Goal: Task Accomplishment & Management: Manage account settings

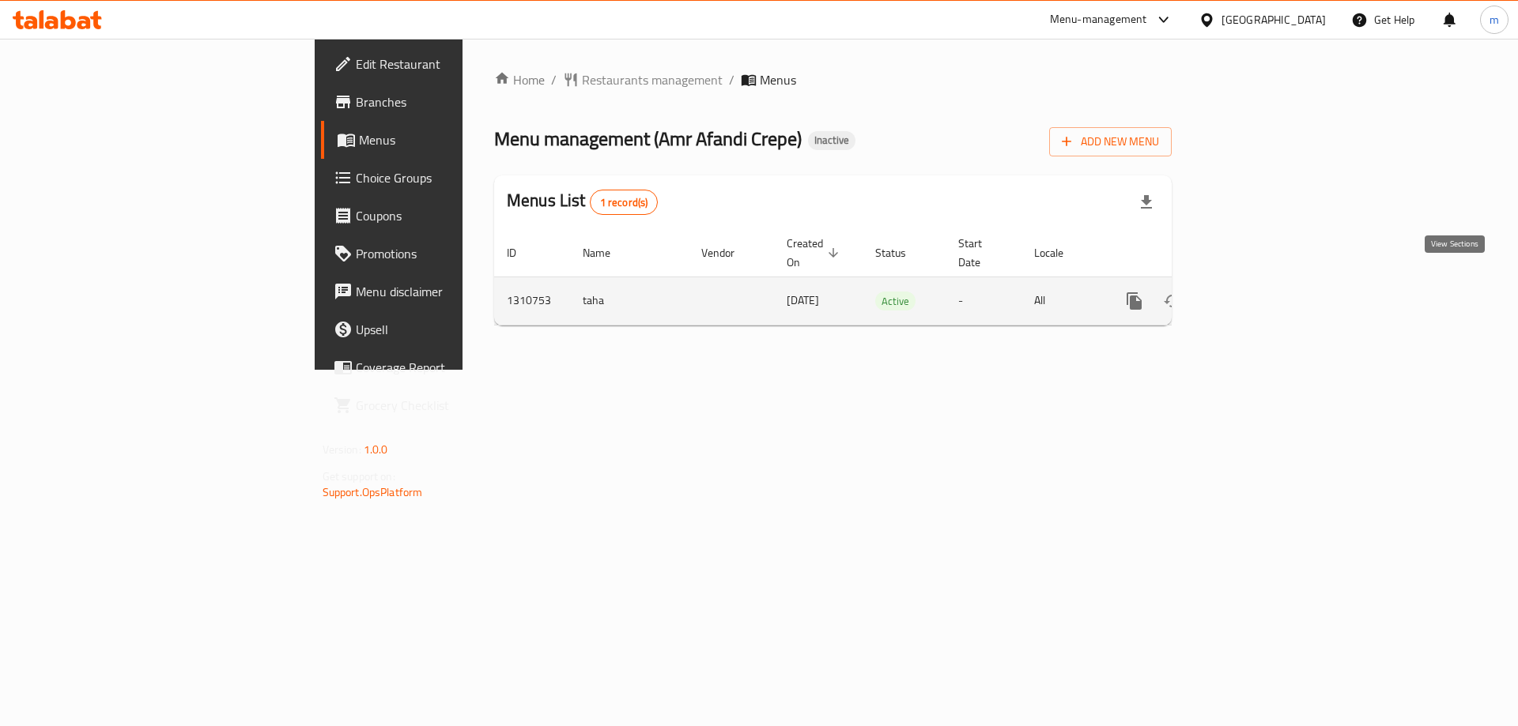
click at [1267, 288] on link "enhanced table" at bounding box center [1248, 301] width 38 height 38
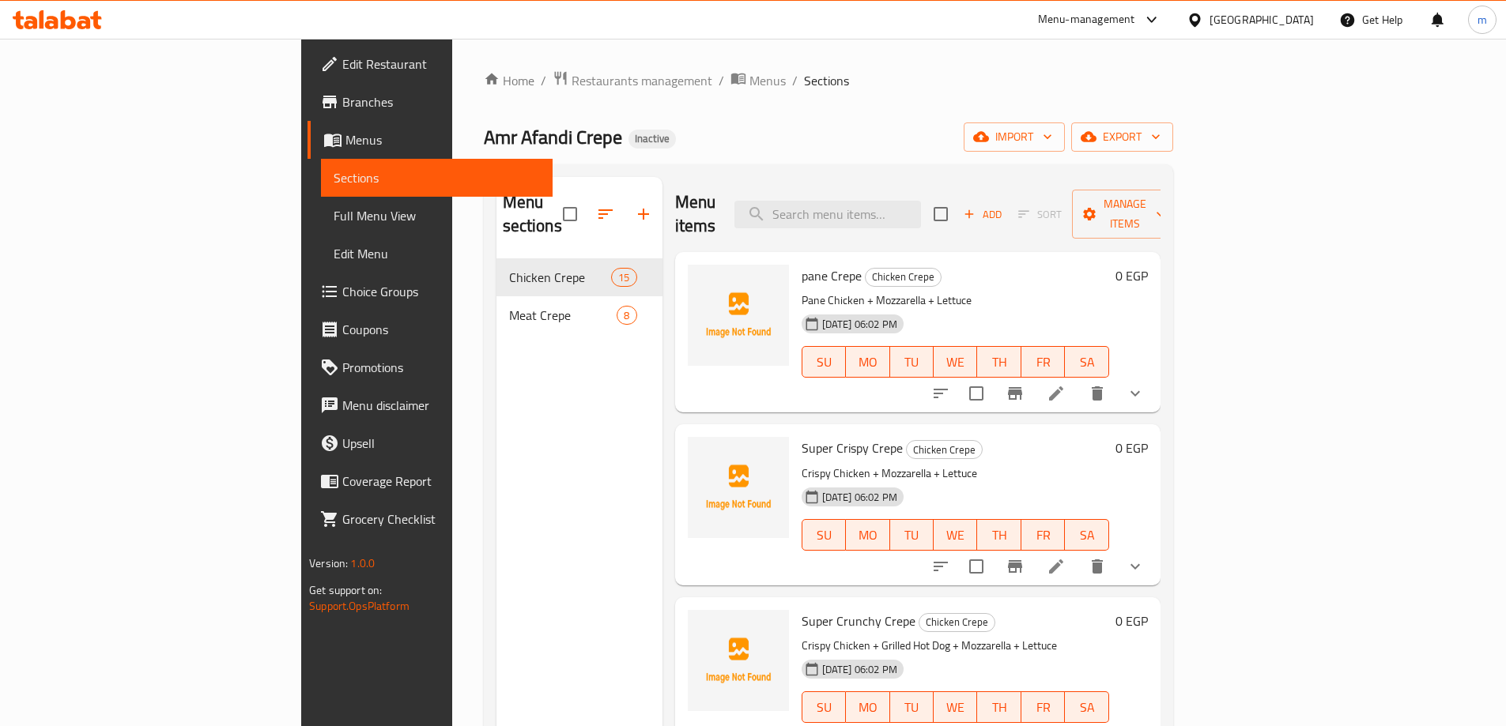
click at [342, 290] on span "Choice Groups" at bounding box center [441, 291] width 198 height 19
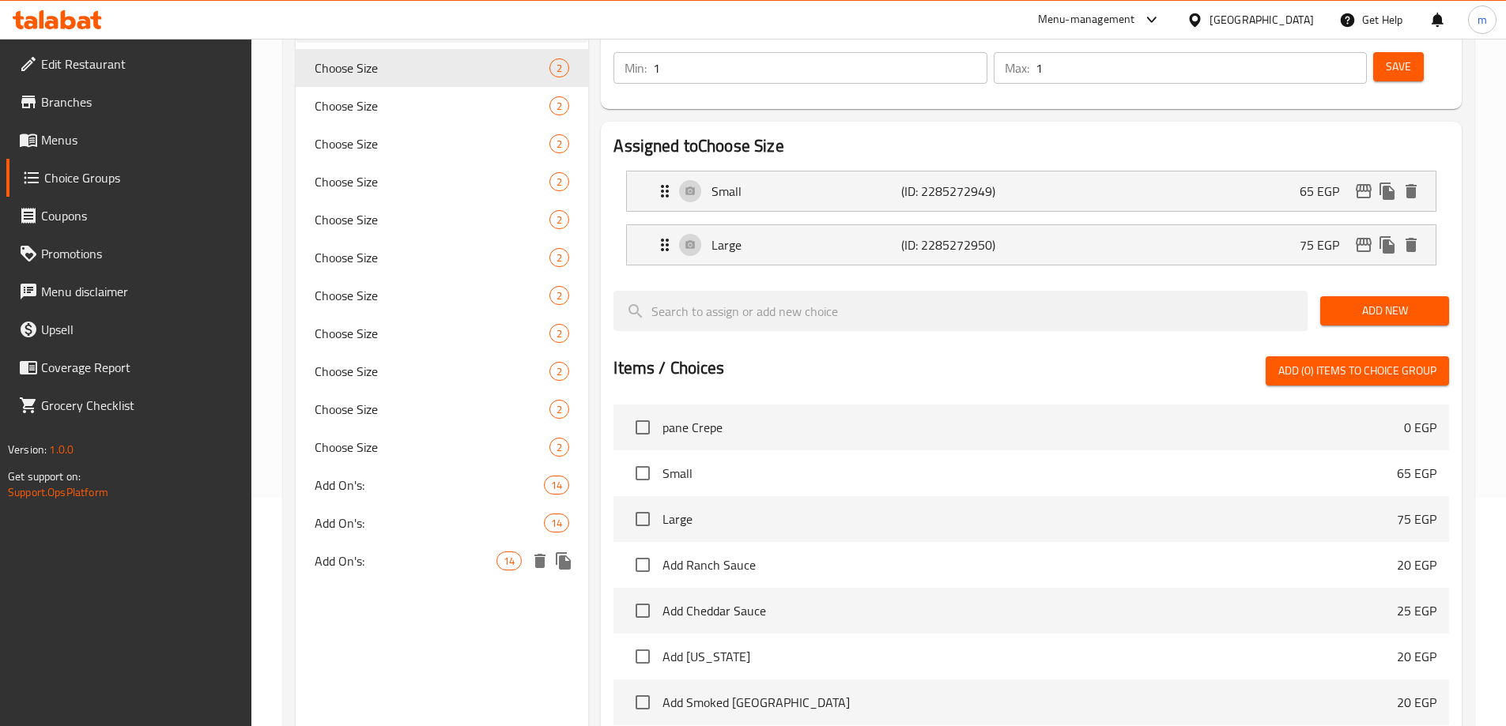
scroll to position [316, 0]
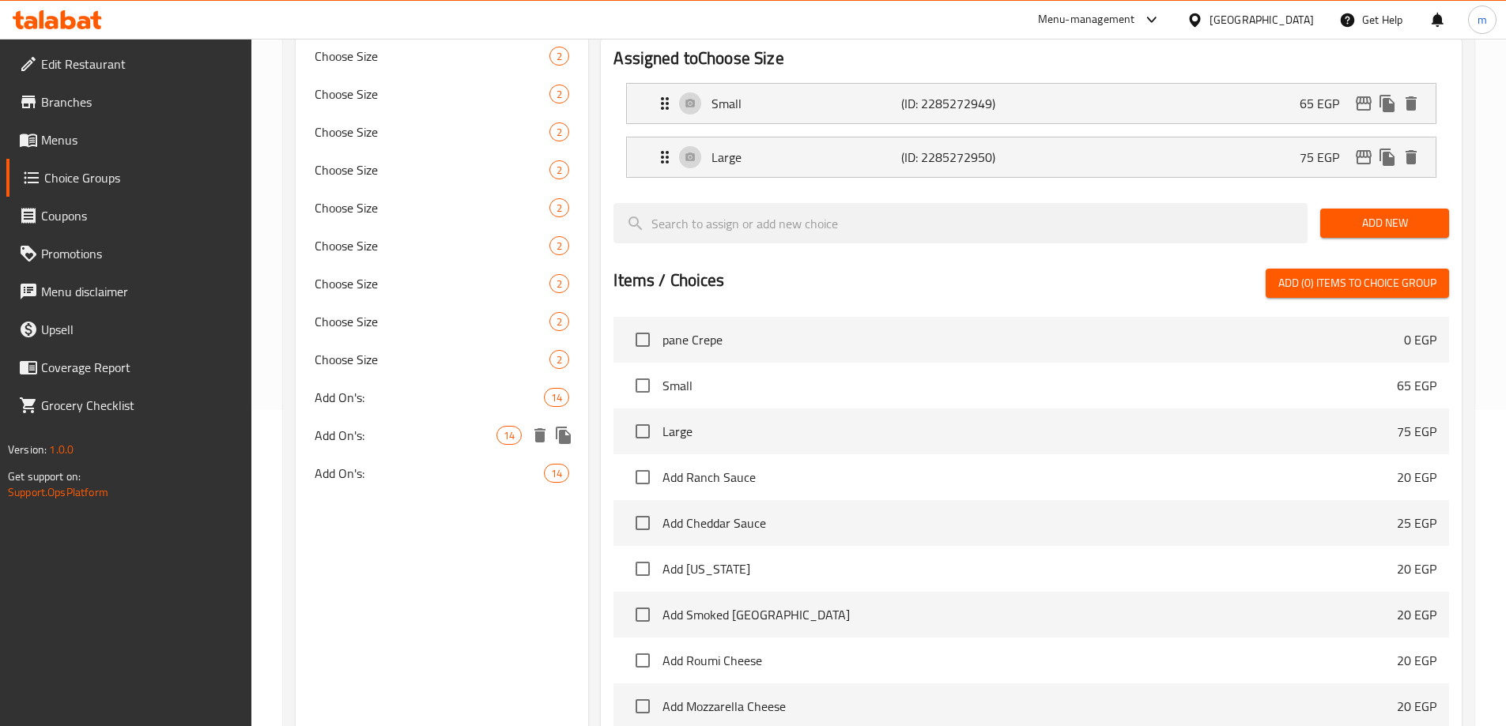
click at [422, 440] on span "Add On's:" at bounding box center [406, 435] width 183 height 19
type input "Add On's:"
type input "الإضافات:"
type input "0"
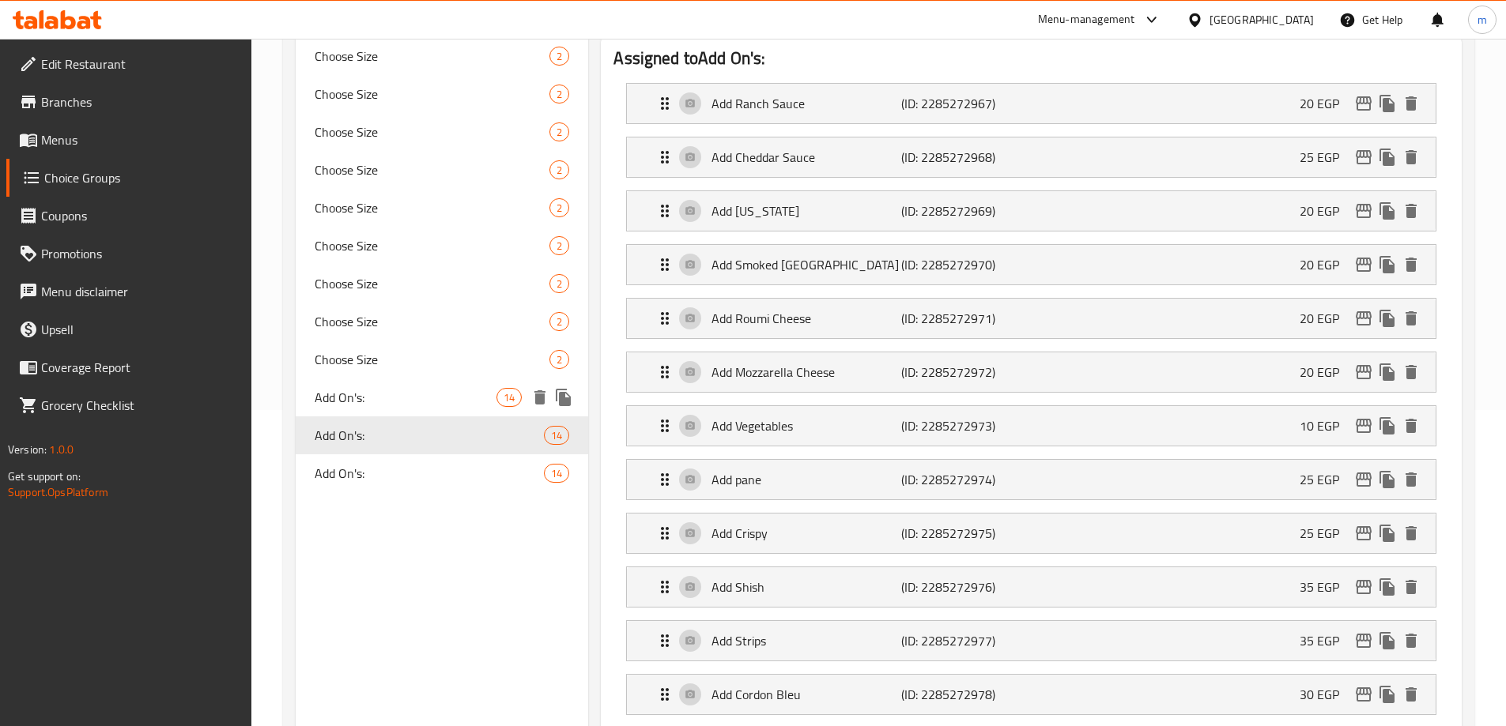
click at [419, 398] on span "Add On's:" at bounding box center [406, 397] width 183 height 19
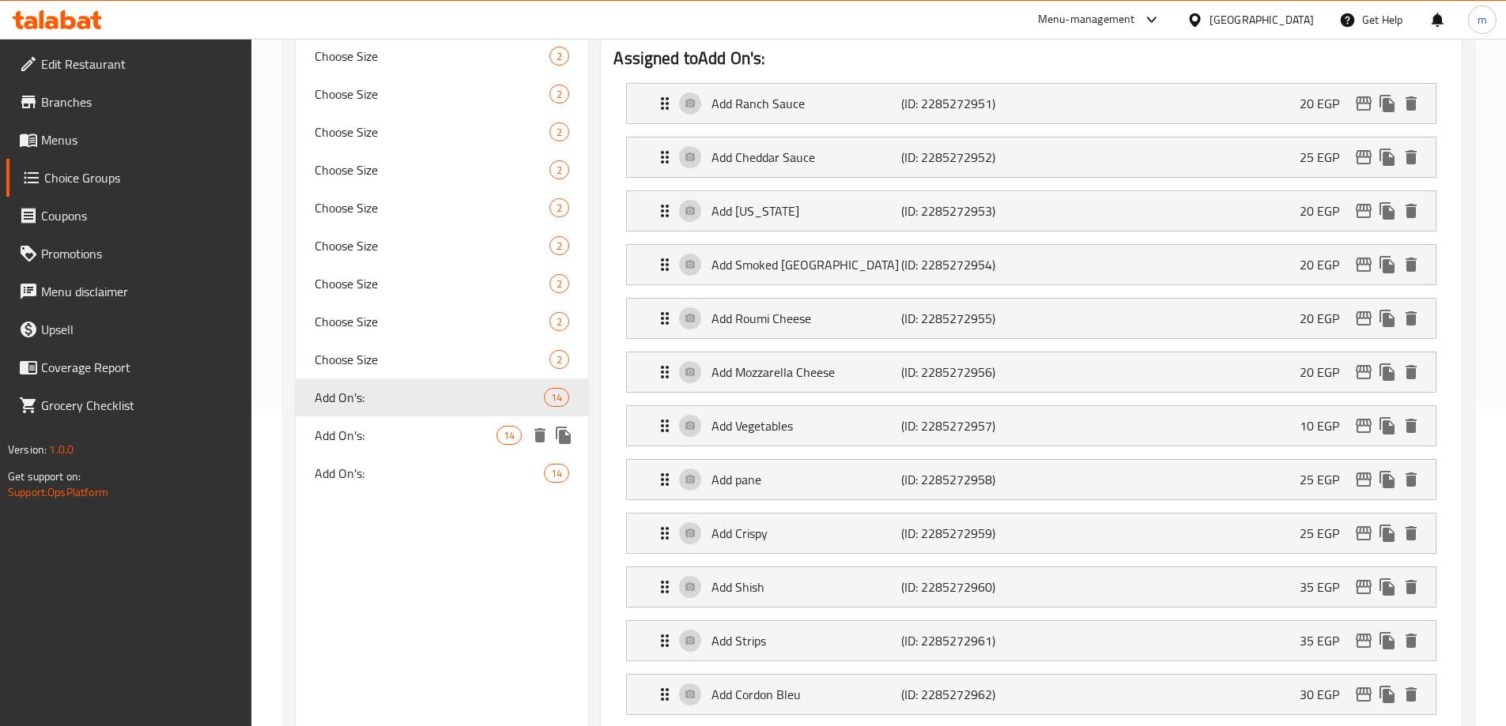
click at [416, 451] on div "Add On's: 14" at bounding box center [442, 436] width 293 height 38
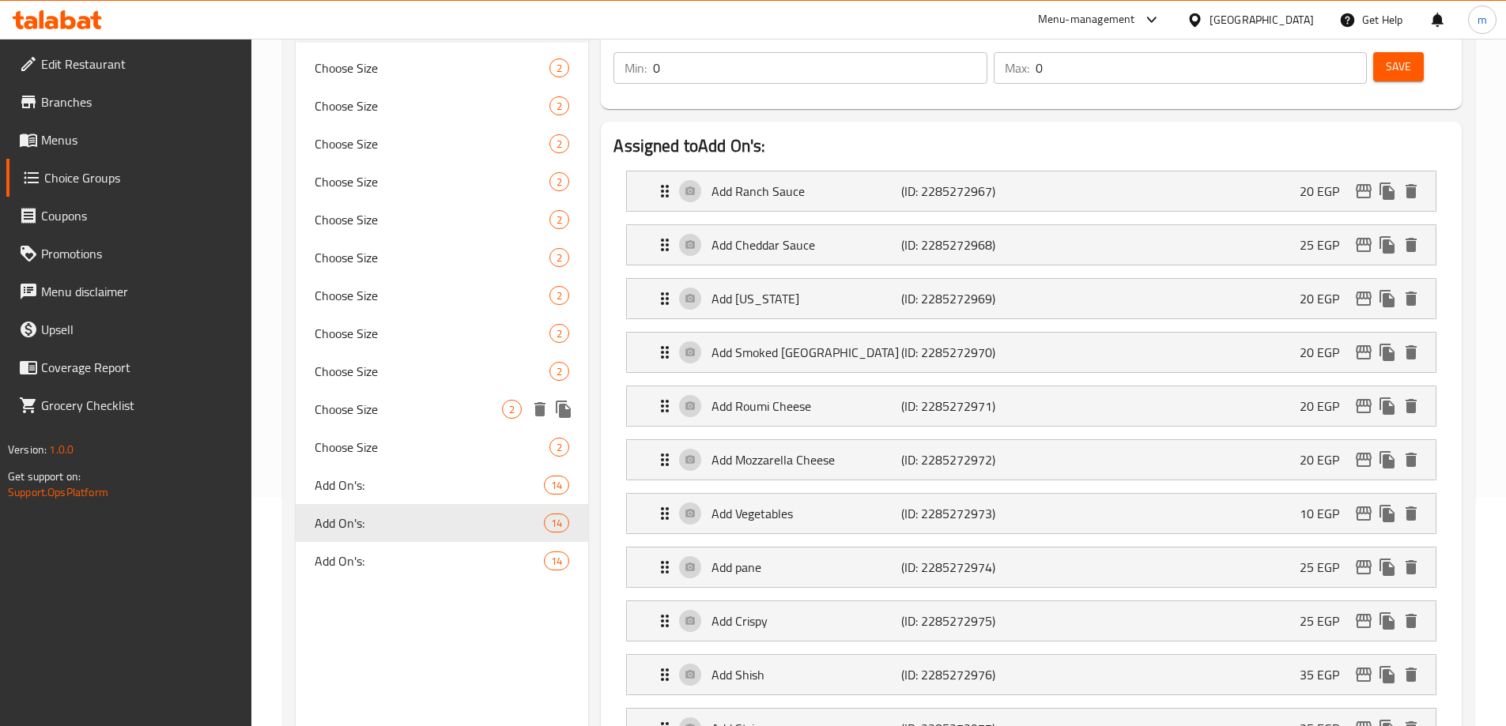
scroll to position [79, 0]
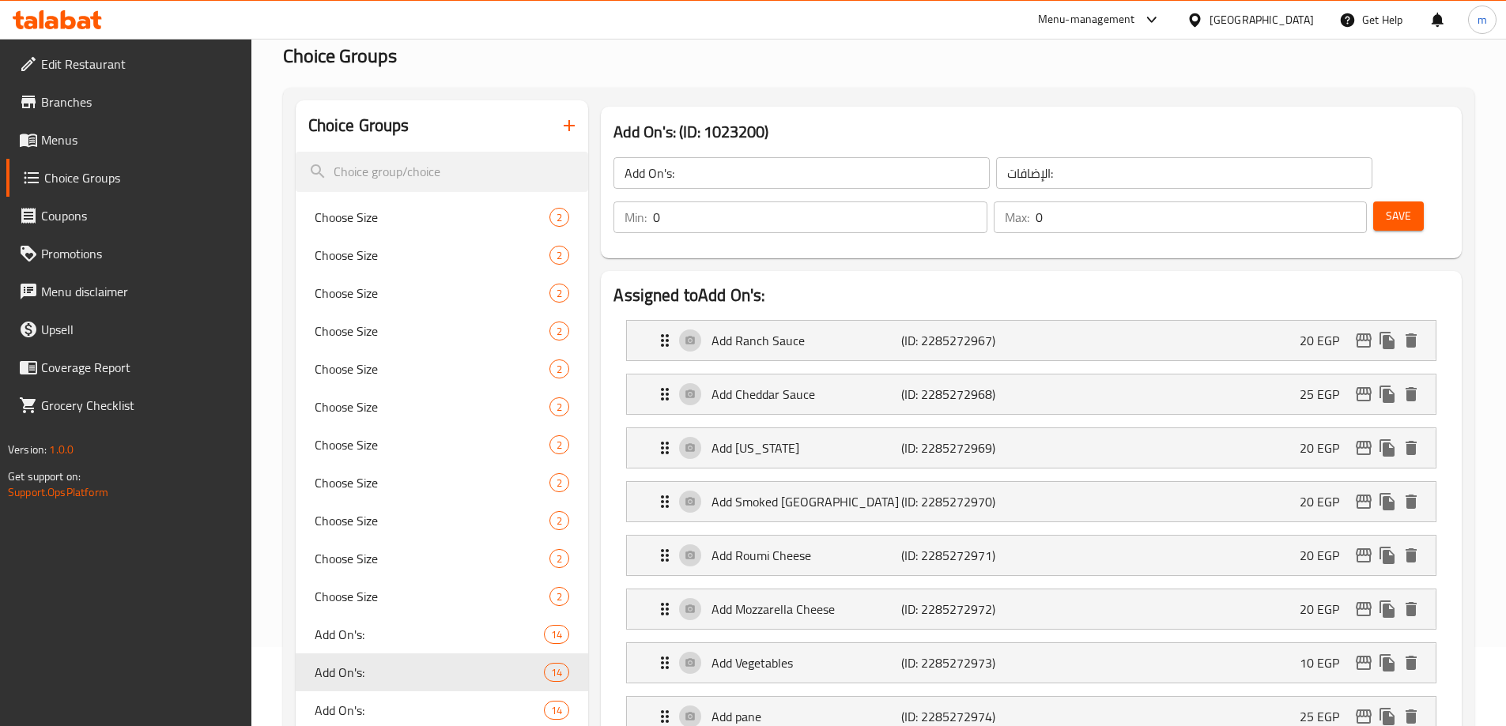
click at [160, 139] on span "Menus" at bounding box center [140, 139] width 198 height 19
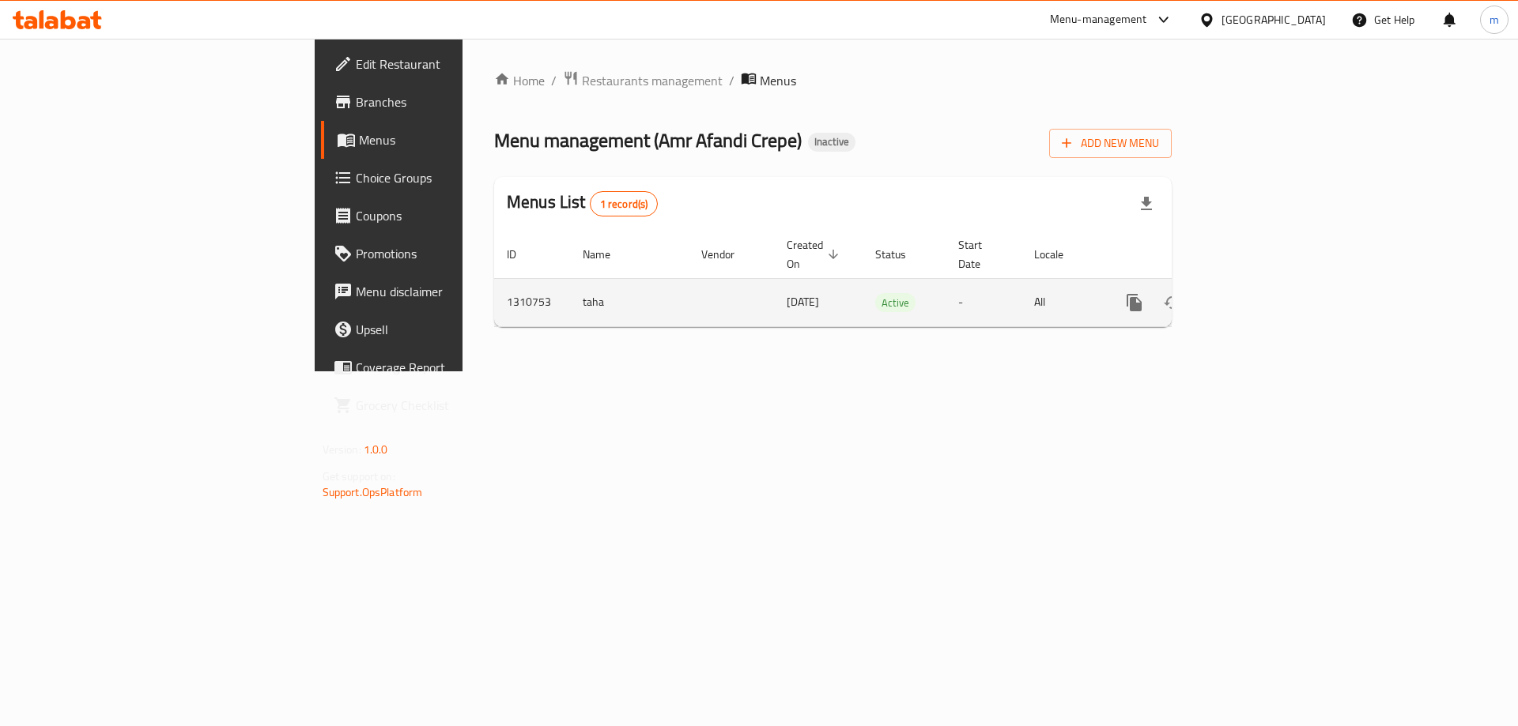
click at [1267, 284] on link "enhanced table" at bounding box center [1248, 303] width 38 height 38
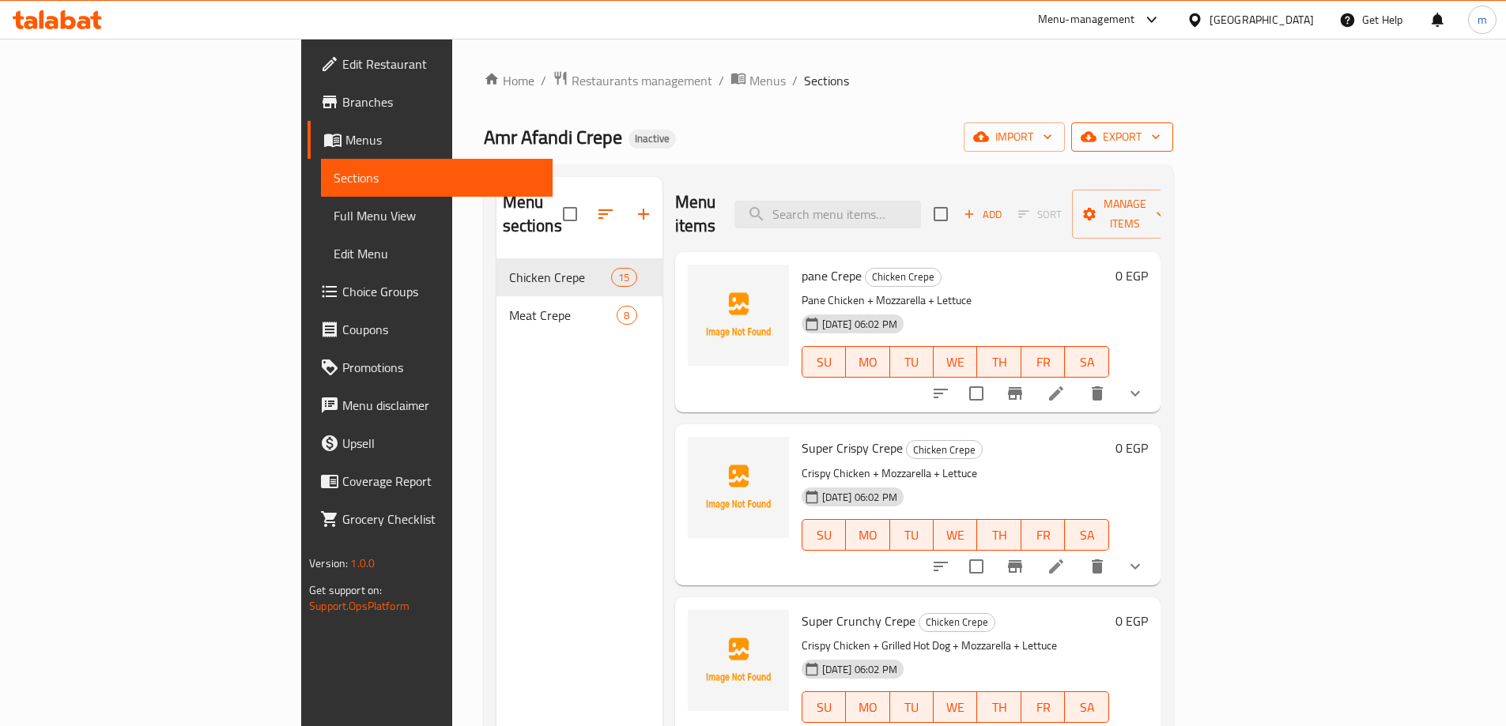
click at [1096, 137] on icon "button" at bounding box center [1088, 137] width 16 height 10
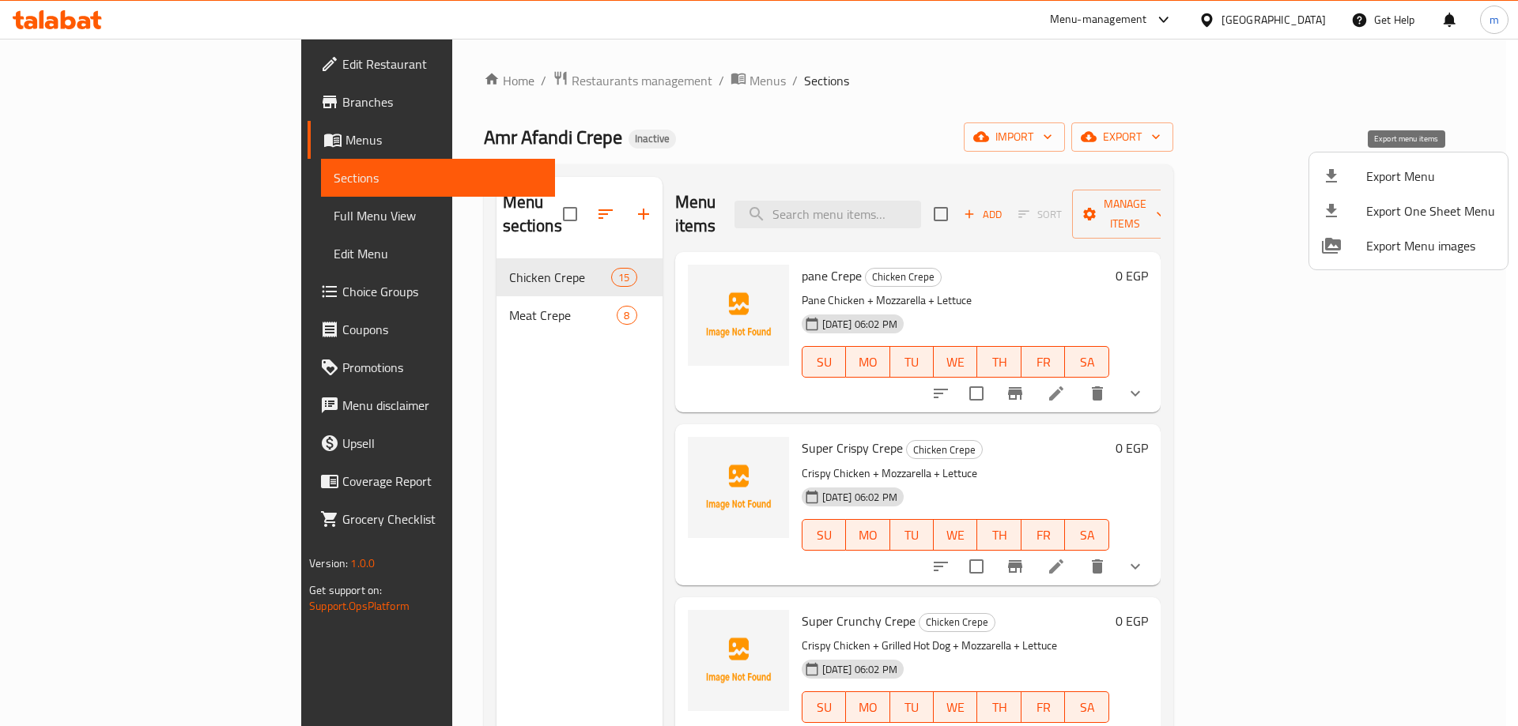
click at [1417, 174] on span "Export Menu" at bounding box center [1430, 176] width 129 height 19
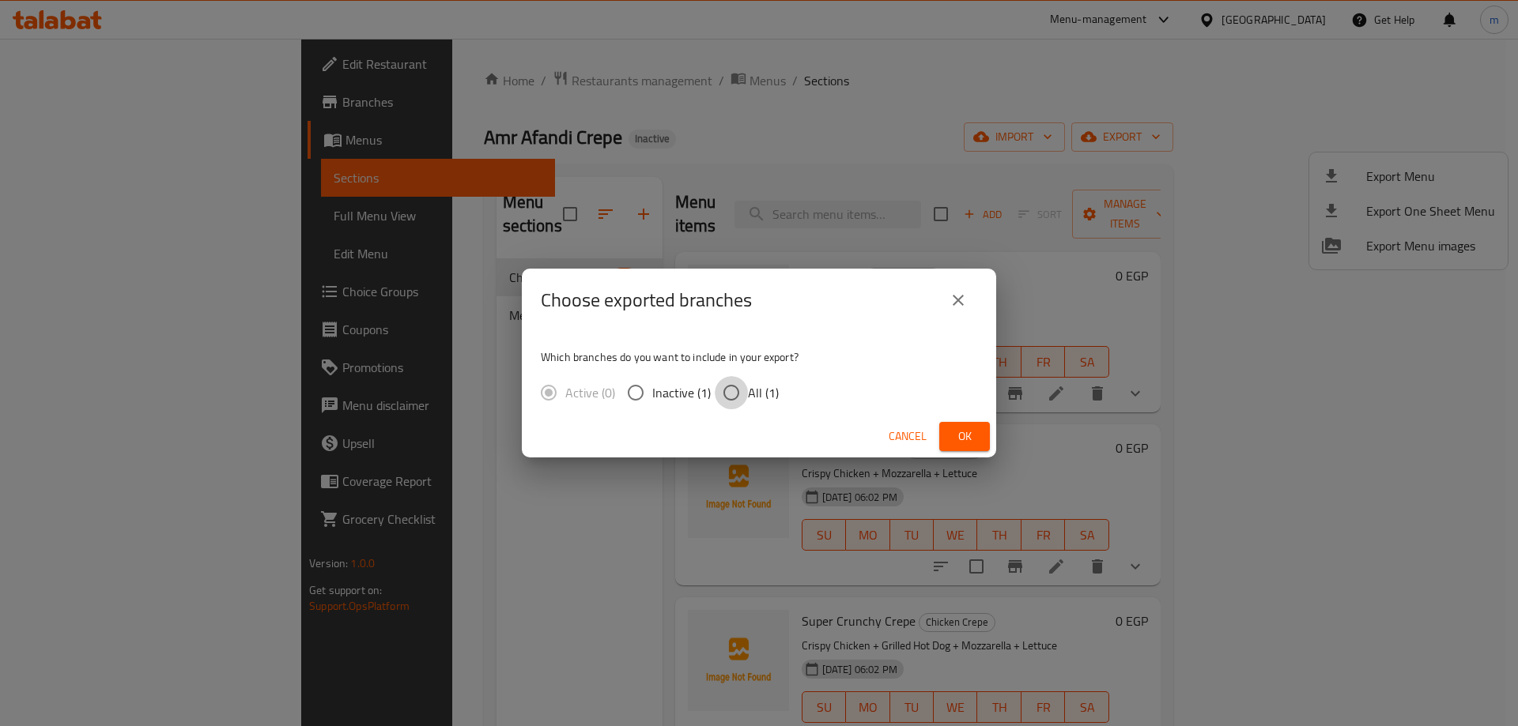
click at [737, 401] on input "All (1)" at bounding box center [731, 392] width 33 height 33
radio input "true"
click at [915, 424] on button "Cancel" at bounding box center [907, 436] width 51 height 29
